Goal: Obtain resource: Obtain resource

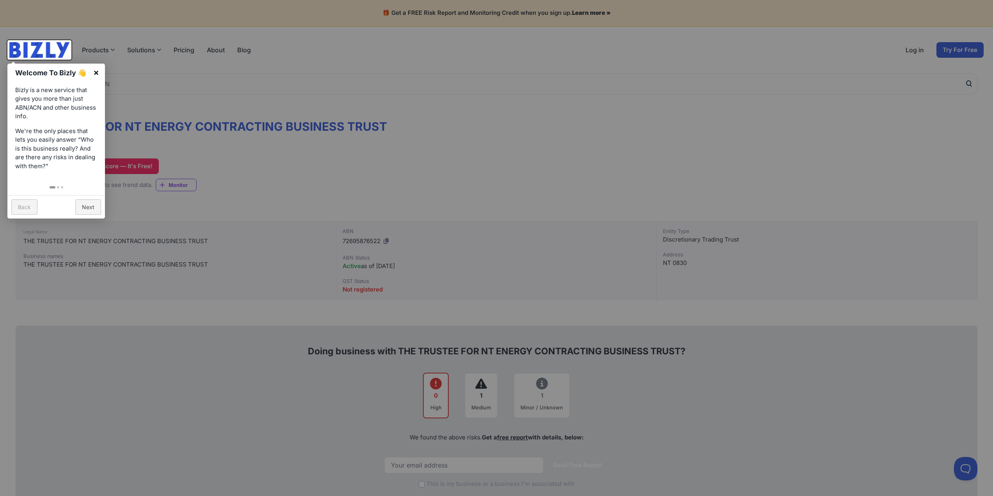
click at [93, 74] on link "×" at bounding box center [96, 73] width 18 height 18
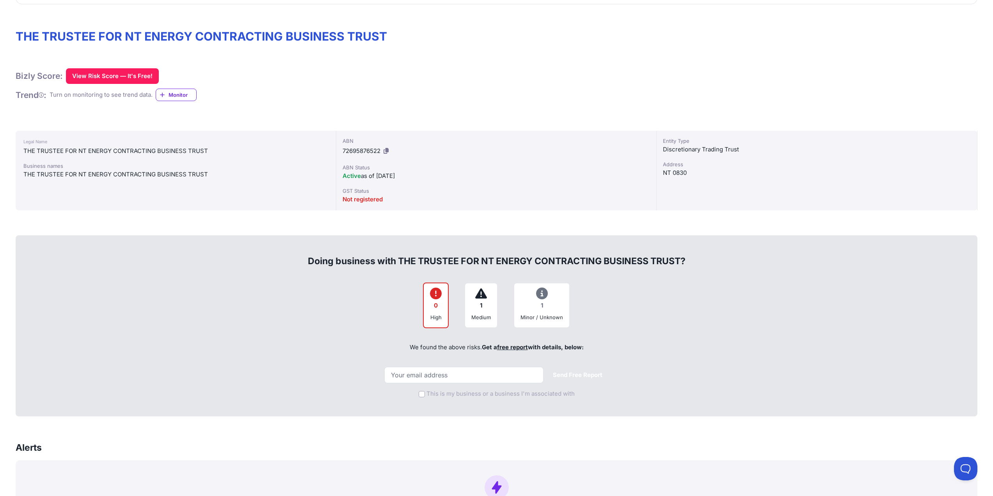
scroll to position [117, 0]
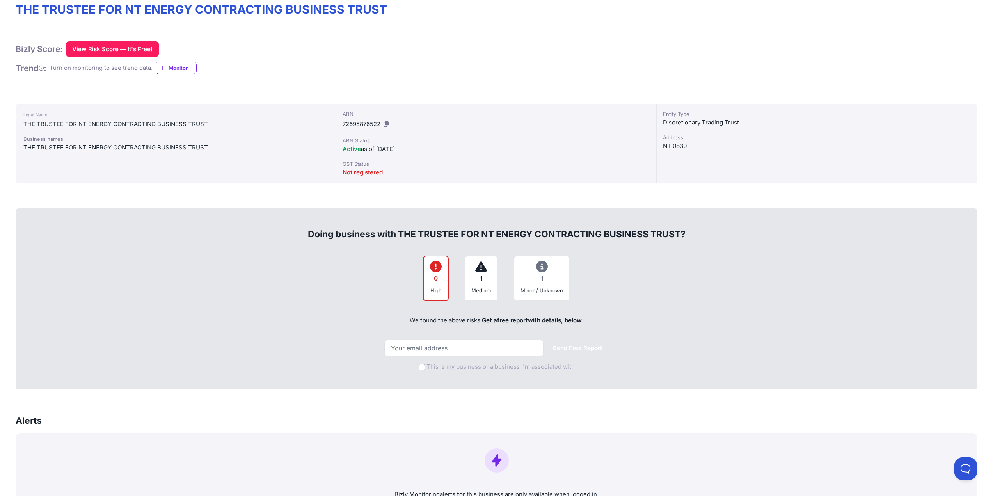
click at [481, 266] on icon at bounding box center [481, 266] width 12 height 0
click at [536, 289] on div "Minor / Unknown" at bounding box center [541, 290] width 43 height 8
click at [539, 267] on icon at bounding box center [542, 266] width 12 height 0
click at [539, 266] on icon at bounding box center [542, 266] width 12 height 0
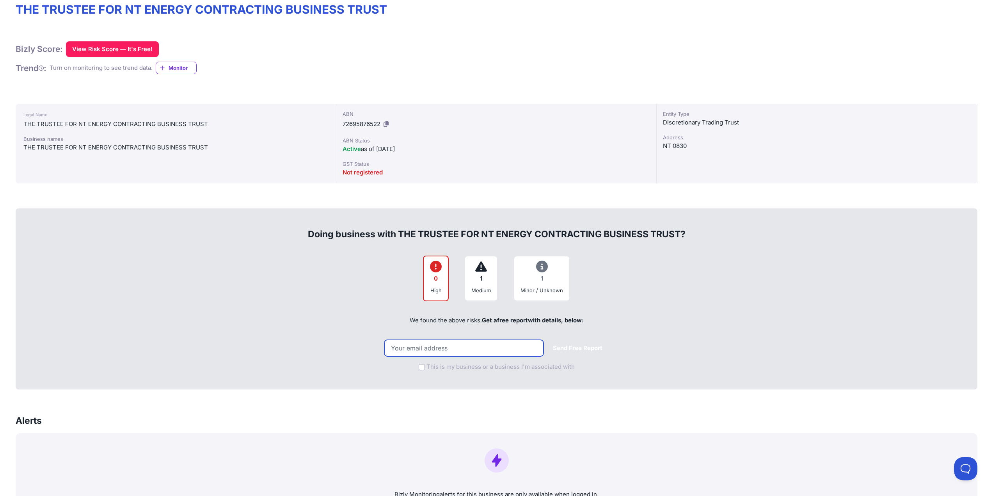
click at [485, 346] on input "email" at bounding box center [463, 348] width 159 height 16
type input "[EMAIL_ADDRESS][DOMAIN_NAME]"
click at [546, 341] on button "Send Free Report" at bounding box center [577, 348] width 62 height 15
click at [573, 347] on button "Send Free Report" at bounding box center [577, 348] width 62 height 15
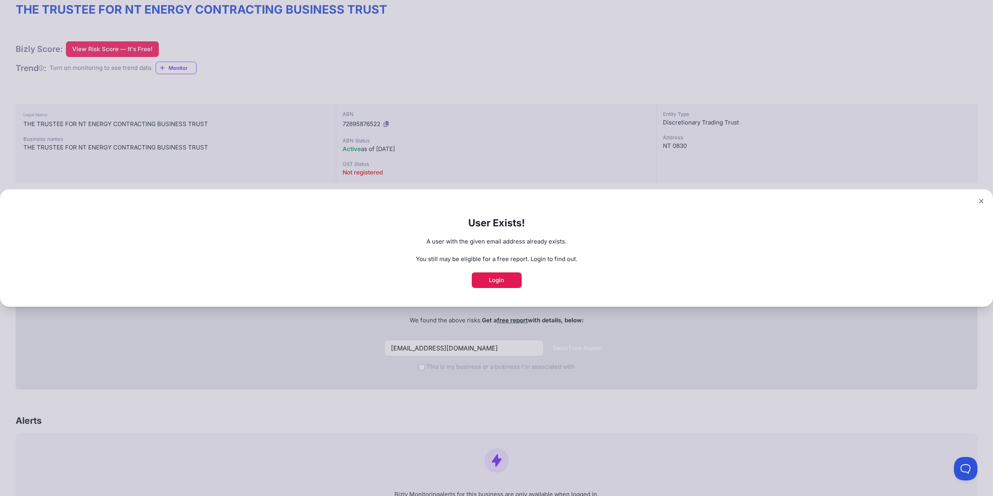
click at [502, 282] on link "Login" at bounding box center [497, 280] width 50 height 16
